Goal: Find specific page/section: Find specific page/section

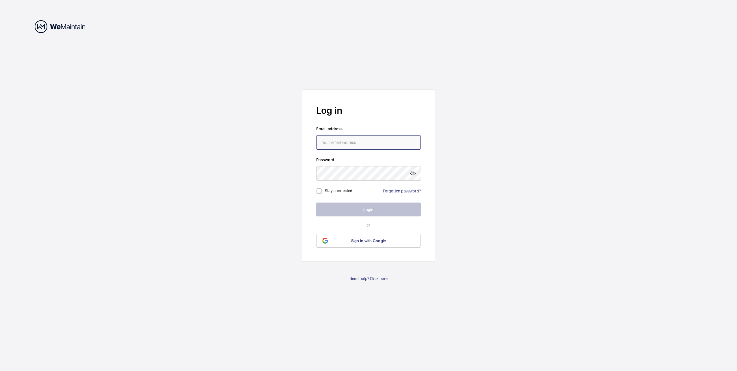
click at [352, 139] on input "email" at bounding box center [368, 142] width 104 height 14
type input "[EMAIL_ADDRESS][DOMAIN_NAME]"
click at [319, 190] on input "checkbox" at bounding box center [319, 191] width 12 height 12
checkbox input "true"
click at [340, 207] on button "Login" at bounding box center [368, 209] width 104 height 14
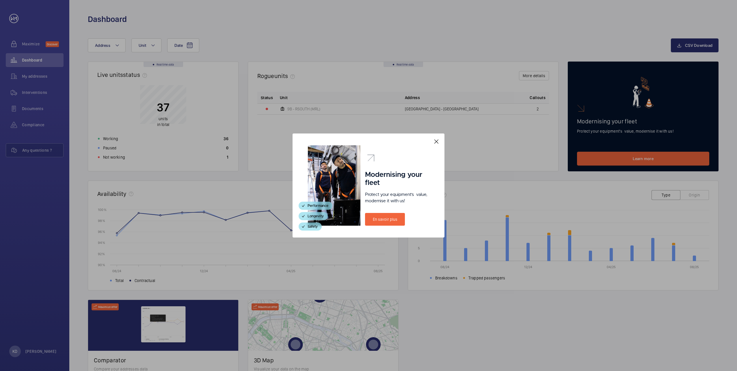
click at [437, 141] on mat-icon at bounding box center [436, 141] width 7 height 7
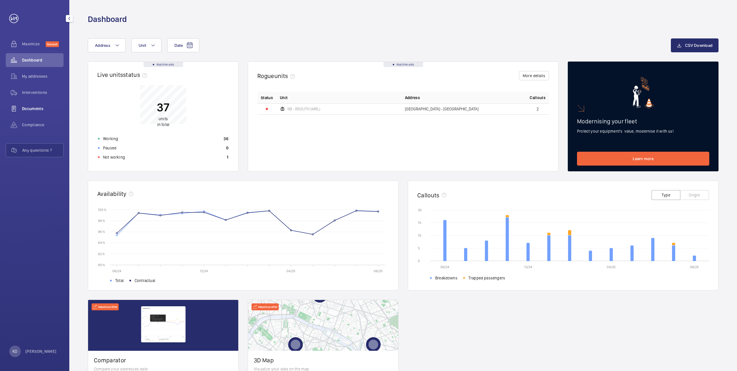
click at [36, 108] on span "Documents" at bounding box center [43, 109] width 42 height 6
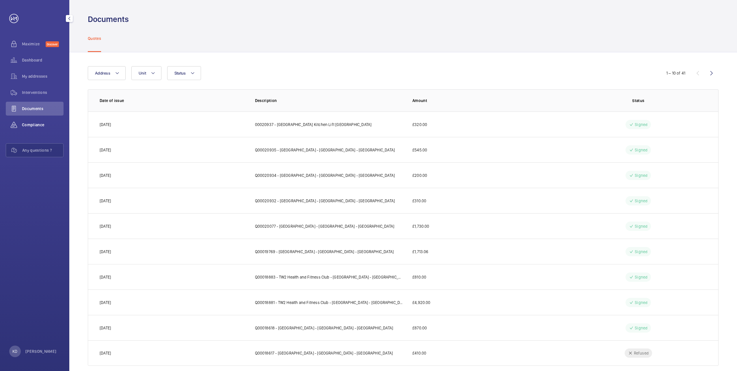
click at [36, 125] on span "Compliance" at bounding box center [43, 125] width 42 height 6
